Goal: Check status: Check status

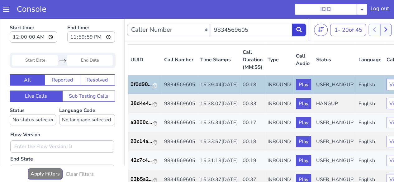
drag, startPoint x: 296, startPoint y: 28, endPoint x: 303, endPoint y: 37, distance: 11.3
click at [296, 28] on icon at bounding box center [299, 30] width 6 height 6
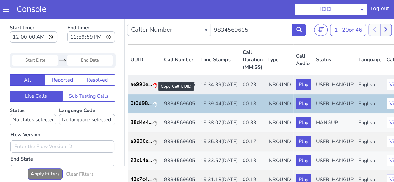
click at [153, 88] on icon at bounding box center [155, 85] width 4 height 5
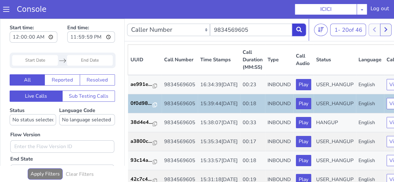
click at [294, 31] on button at bounding box center [299, 30] width 14 height 12
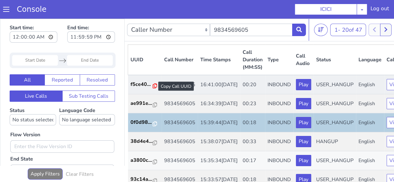
click at [153, 87] on icon at bounding box center [155, 85] width 4 height 5
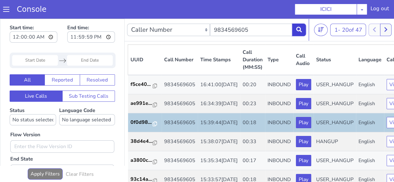
click at [295, 27] on button at bounding box center [299, 30] width 14 height 12
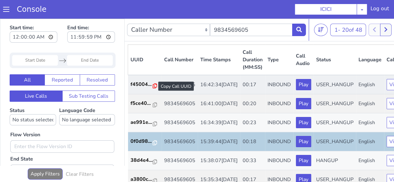
click at [153, 86] on icon at bounding box center [155, 85] width 4 height 5
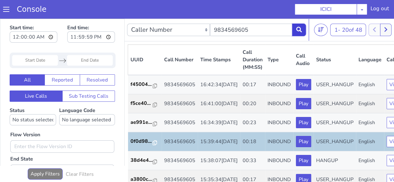
click at [297, 29] on icon at bounding box center [299, 30] width 6 height 6
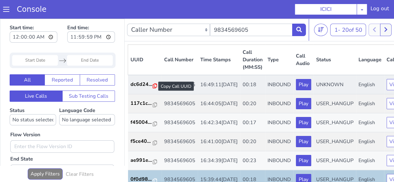
click at [153, 86] on icon at bounding box center [155, 85] width 4 height 5
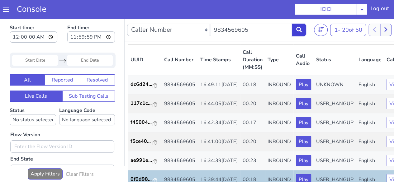
click at [303, 26] on button at bounding box center [299, 30] width 14 height 12
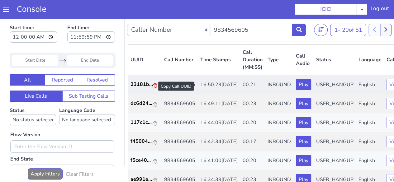
click at [153, 86] on icon at bounding box center [155, 85] width 4 height 5
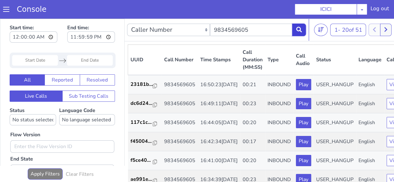
click at [300, 27] on icon at bounding box center [299, 30] width 6 height 6
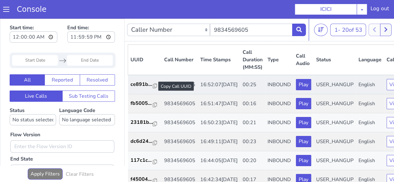
click at [153, 89] on div at bounding box center [155, 86] width 4 height 7
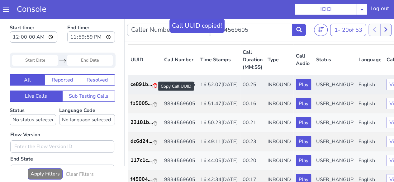
click at [153, 86] on icon at bounding box center [155, 85] width 4 height 5
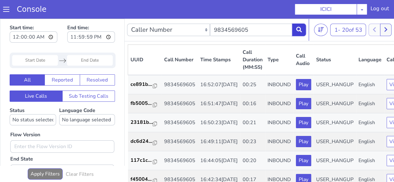
click at [297, 35] on button at bounding box center [299, 30] width 14 height 12
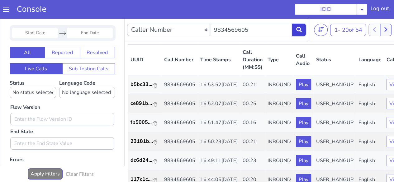
scroll to position [81, 0]
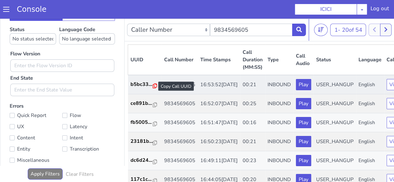
click at [155, 85] on icon at bounding box center [155, 85] width 4 height 5
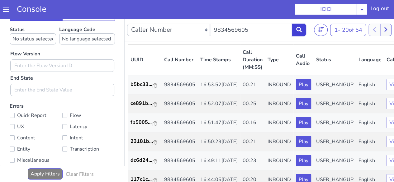
click at [298, 30] on icon at bounding box center [299, 30] width 6 height 6
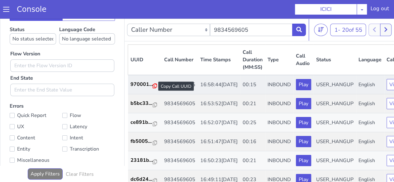
click at [153, 86] on icon at bounding box center [155, 85] width 4 height 5
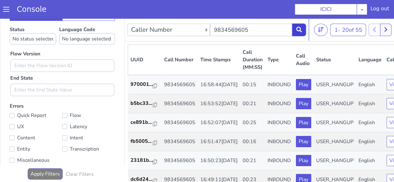
click at [295, 29] on button at bounding box center [299, 30] width 14 height 12
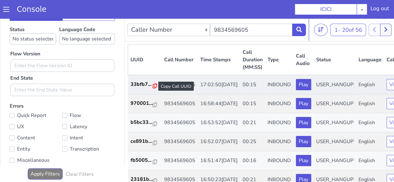
drag, startPoint x: 154, startPoint y: 86, endPoint x: 163, endPoint y: 82, distance: 9.8
click at [154, 86] on icon at bounding box center [155, 85] width 4 height 5
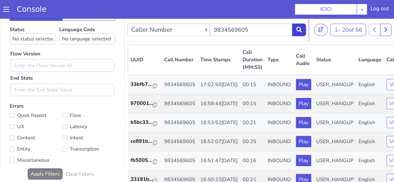
click at [304, 31] on button at bounding box center [299, 30] width 14 height 12
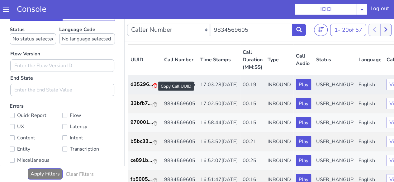
click at [154, 88] on icon at bounding box center [155, 85] width 4 height 5
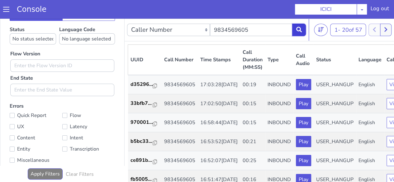
click at [300, 31] on icon at bounding box center [299, 30] width 6 height 6
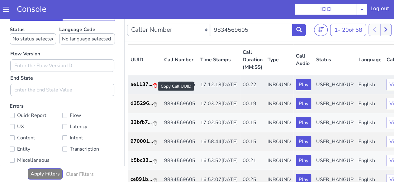
click at [154, 87] on icon at bounding box center [155, 85] width 4 height 5
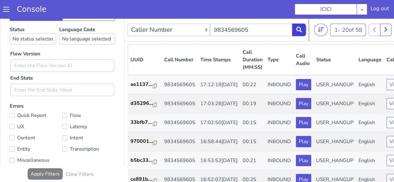
click at [304, 25] on button at bounding box center [299, 30] width 14 height 12
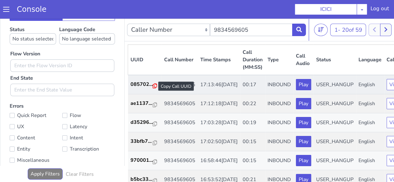
click at [154, 86] on icon at bounding box center [155, 85] width 4 height 5
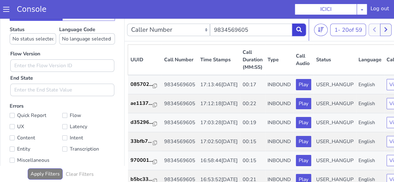
click at [301, 31] on icon at bounding box center [299, 30] width 6 height 6
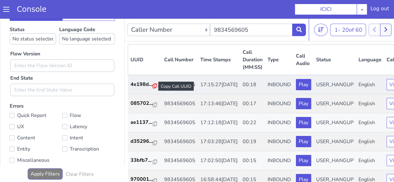
click at [153, 87] on icon at bounding box center [155, 85] width 4 height 5
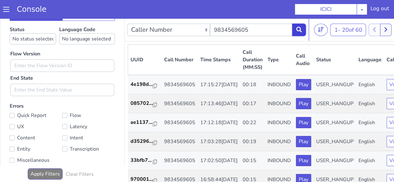
click at [297, 31] on icon at bounding box center [299, 30] width 6 height 6
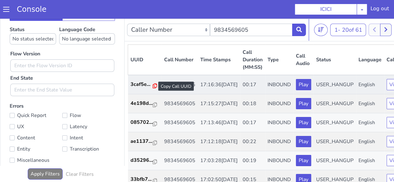
click at [153, 86] on icon at bounding box center [155, 85] width 4 height 5
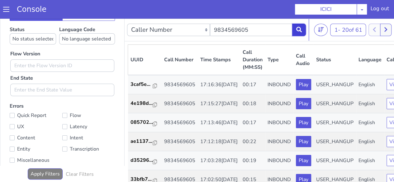
click at [298, 28] on icon at bounding box center [299, 30] width 6 height 6
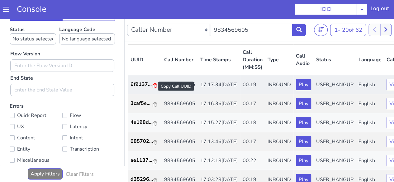
click at [156, 85] on icon at bounding box center [155, 85] width 4 height 5
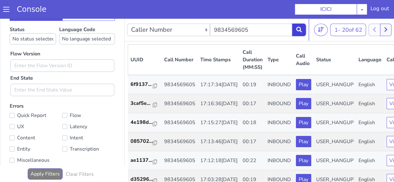
click at [298, 30] on icon at bounding box center [299, 30] width 6 height 6
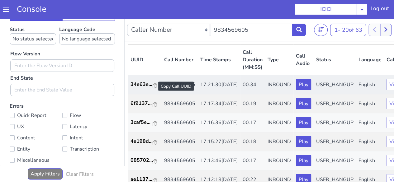
click at [155, 89] on div at bounding box center [155, 86] width 4 height 7
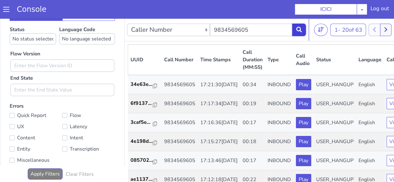
click at [302, 28] on button at bounding box center [299, 30] width 14 height 12
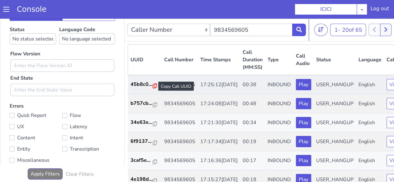
click at [153, 87] on icon at bounding box center [155, 85] width 4 height 5
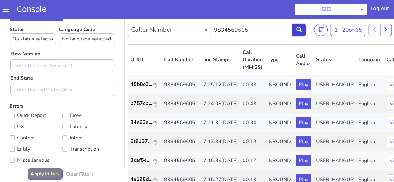
click at [298, 30] on icon at bounding box center [299, 30] width 6 height 6
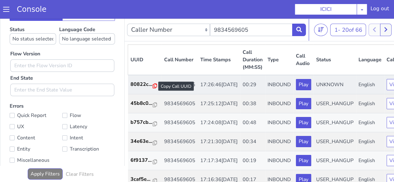
click at [155, 87] on icon at bounding box center [155, 85] width 4 height 5
click at [153, 87] on icon at bounding box center [155, 85] width 4 height 5
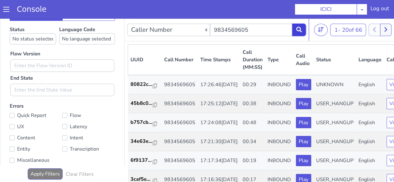
click at [305, 32] on button at bounding box center [299, 30] width 14 height 12
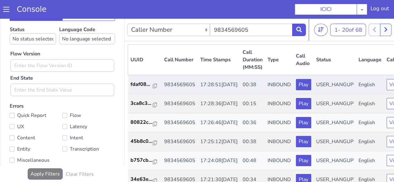
click at [156, 86] on td "fdaf08..." at bounding box center [145, 84] width 34 height 19
click at [153, 86] on icon at bounding box center [155, 85] width 4 height 5
